Goal: Information Seeking & Learning: Find specific fact

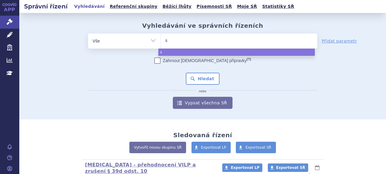
select select
type input "sky"
type input "skycl"
type input "skyclar"
type input "skyclarys"
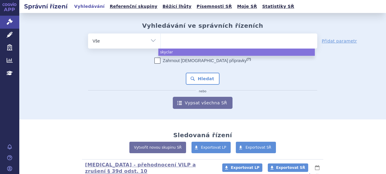
select select "skyclarys"
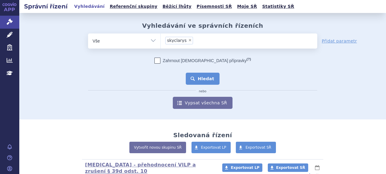
click at [202, 79] on button "Hledat" at bounding box center [203, 79] width 34 height 12
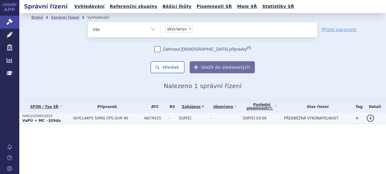
click at [46, 120] on strong "VaPÚ + MC - §39da" at bounding box center [41, 120] width 38 height 4
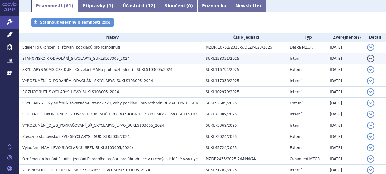
scroll to position [90, 0]
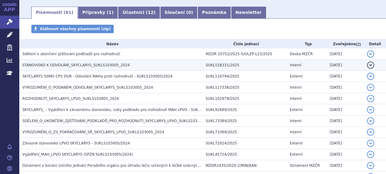
click at [69, 67] on span "STANOVISKO K ODVOLÁNÍ_SKYCLARYS_SUKLS103005_2024" at bounding box center [75, 65] width 107 height 4
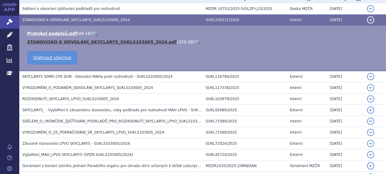
click at [65, 43] on link "STANOVISKO K ODVOLÁNÍ_SKYCLARYS_SUKLS103005_2024.pdf" at bounding box center [102, 41] width 150 height 5
